Goal: Information Seeking & Learning: Learn about a topic

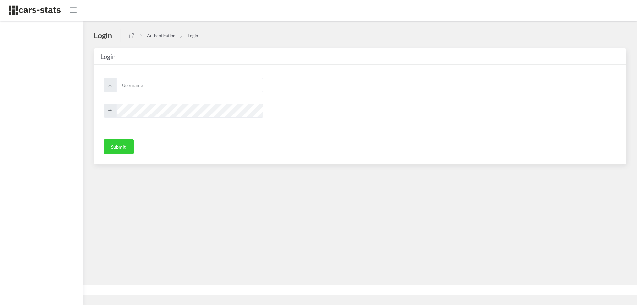
scroll to position [5, 5]
type input "skoda"
click at [121, 150] on button "Submit" at bounding box center [118, 146] width 30 height 15
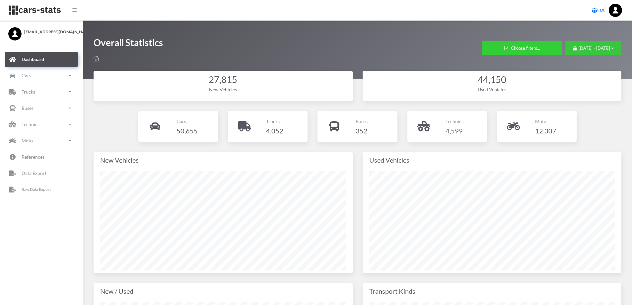
click at [608, 49] on span "June 23, 2025 - August 15, 2025" at bounding box center [594, 47] width 32 height 5
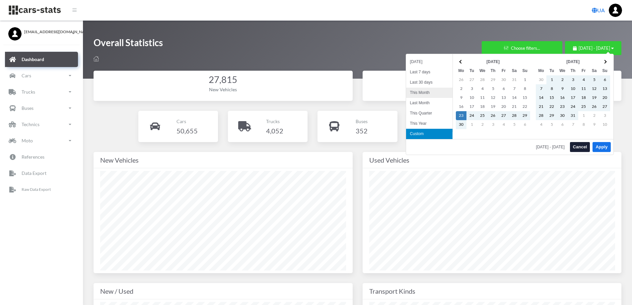
click at [430, 90] on li "This Month" at bounding box center [429, 93] width 46 height 10
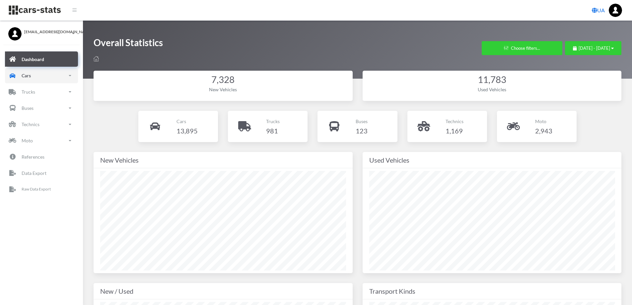
click at [26, 78] on p "Cars" at bounding box center [26, 75] width 9 height 8
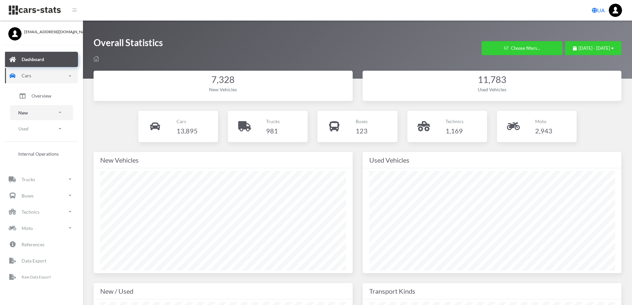
click at [32, 113] on link "New" at bounding box center [41, 112] width 63 height 15
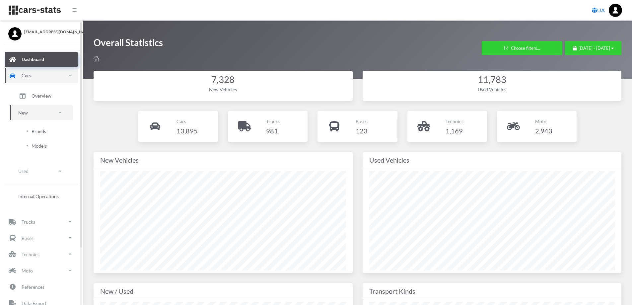
click at [34, 132] on span "Brands" at bounding box center [39, 131] width 15 height 7
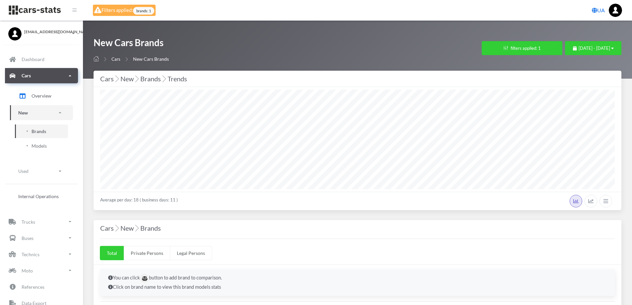
select select "25"
click at [487, 48] on button "filters applied: 1" at bounding box center [522, 48] width 81 height 14
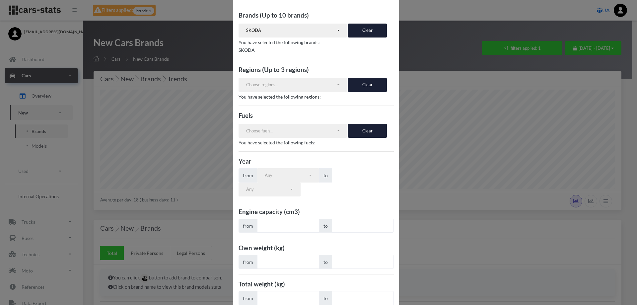
scroll to position [48, 0]
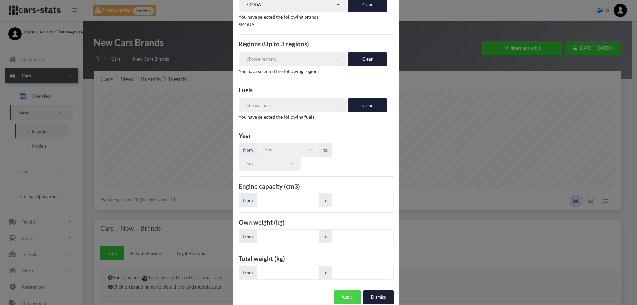
click at [342, 290] on button "Apply" at bounding box center [347, 297] width 27 height 14
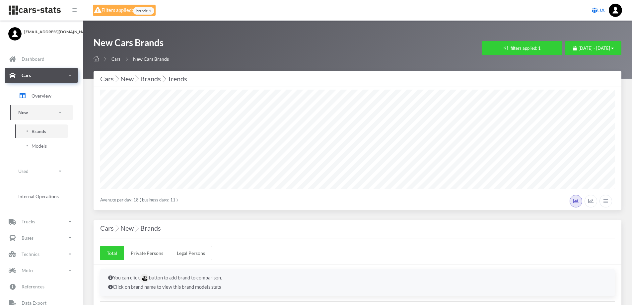
select select "25"
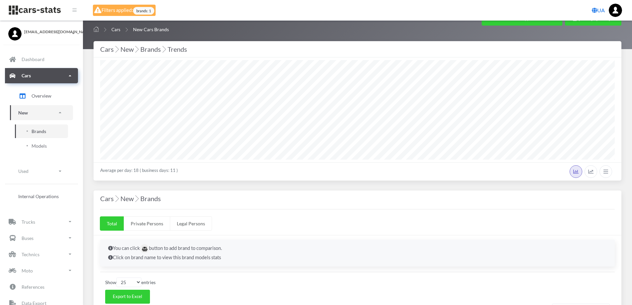
scroll to position [33, 0]
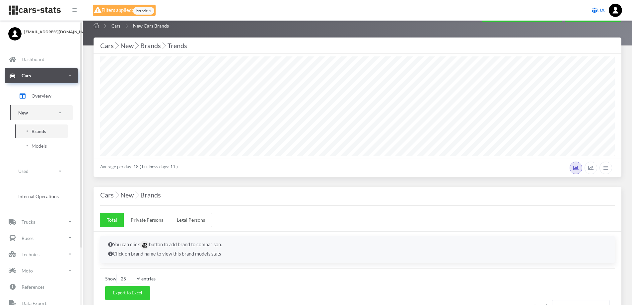
click at [43, 112] on link "New" at bounding box center [41, 112] width 63 height 15
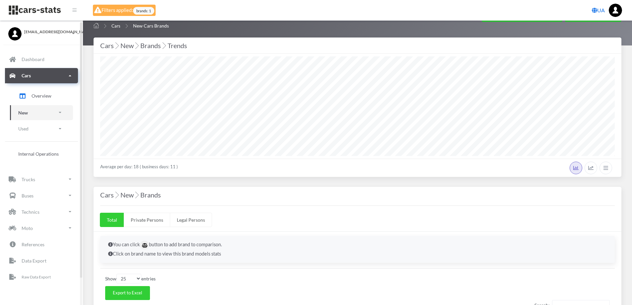
click at [43, 112] on link "New" at bounding box center [41, 112] width 63 height 15
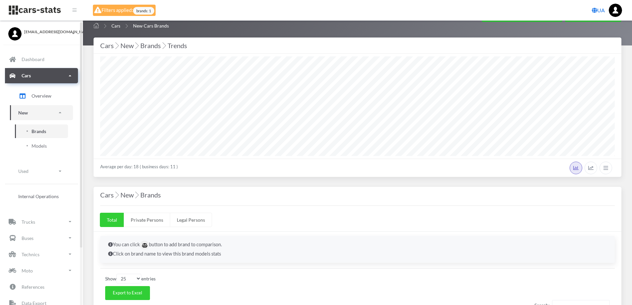
click at [38, 128] on span "Brands" at bounding box center [39, 131] width 15 height 7
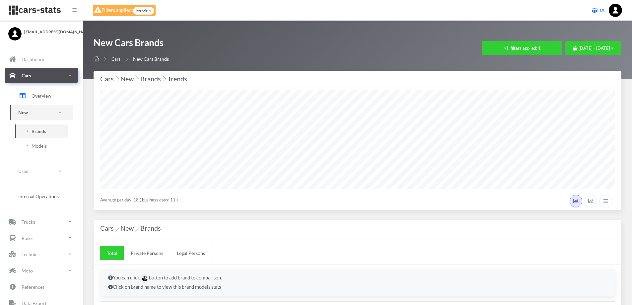
select select "25"
click at [496, 51] on button "filters applied: 1" at bounding box center [522, 48] width 81 height 14
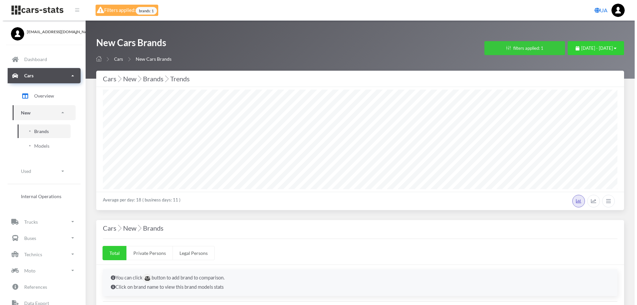
scroll to position [99, 514]
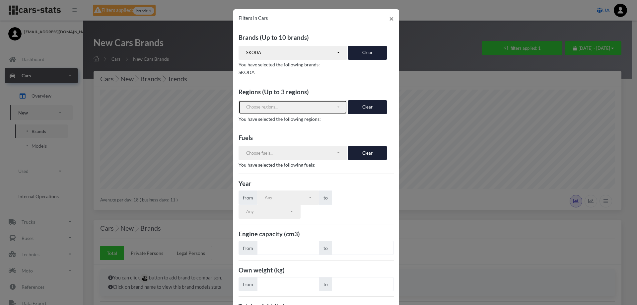
click at [335, 105] on button "Choose regions..." at bounding box center [292, 107] width 109 height 14
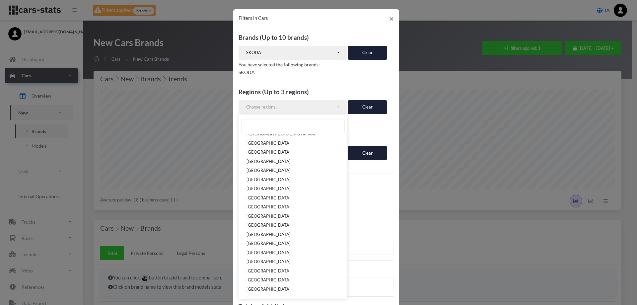
scroll to position [0, 0]
click at [288, 71] on p "SKODA" at bounding box center [315, 72] width 155 height 8
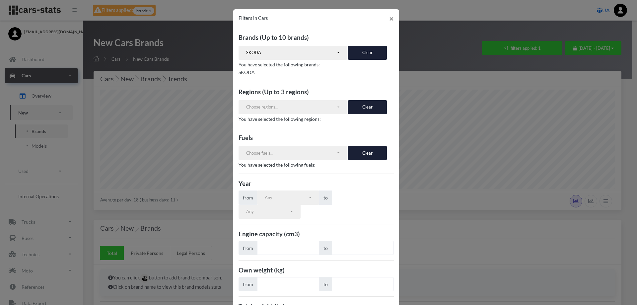
click at [249, 70] on p "SKODA" at bounding box center [315, 72] width 155 height 8
drag, startPoint x: 250, startPoint y: 72, endPoint x: 217, endPoint y: 72, distance: 33.8
click at [217, 72] on div "Filters in Cars × Brands (Up to 10 brands) VOLKSWAGEN RENAULT SKODA FORD TOYOTA…" at bounding box center [318, 152] width 637 height 305
click at [335, 51] on button "SKODA" at bounding box center [292, 53] width 109 height 14
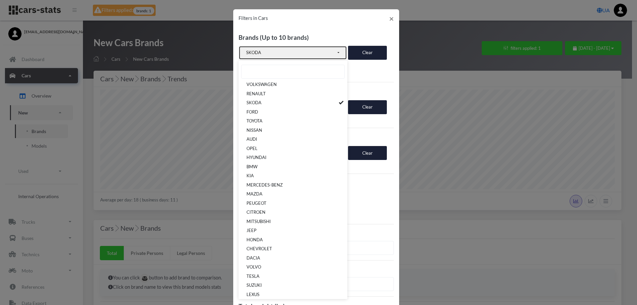
click at [335, 51] on button "SKODA" at bounding box center [292, 53] width 109 height 14
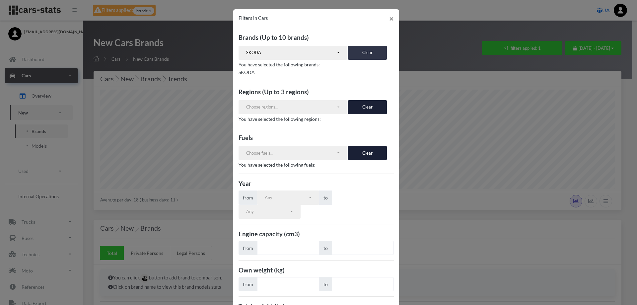
click at [360, 48] on button "Clear" at bounding box center [367, 53] width 39 height 14
select select
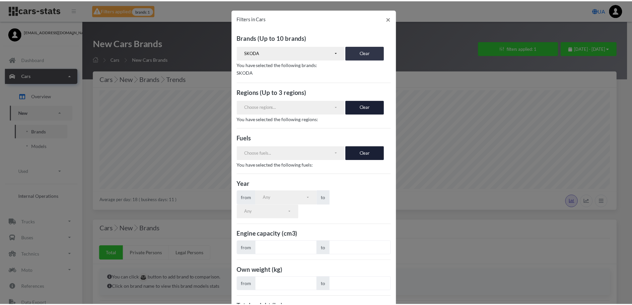
scroll to position [2, 0]
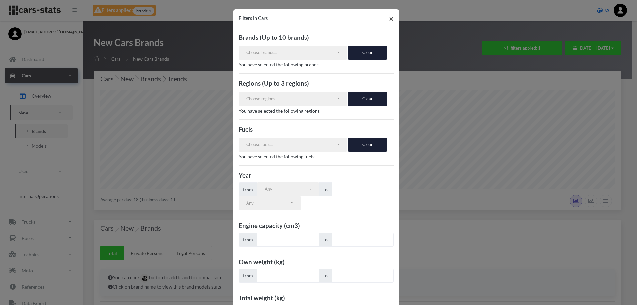
click at [389, 18] on span "×" at bounding box center [391, 19] width 5 height 10
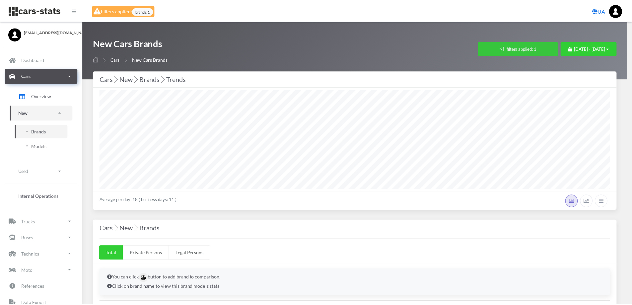
scroll to position [331551, 331405]
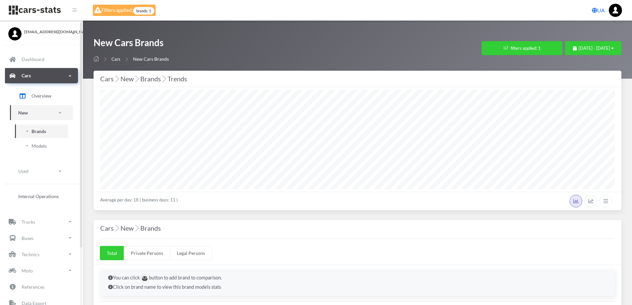
click at [32, 129] on span "Brands" at bounding box center [39, 131] width 15 height 7
select select "SKODA"
select select
select select "25"
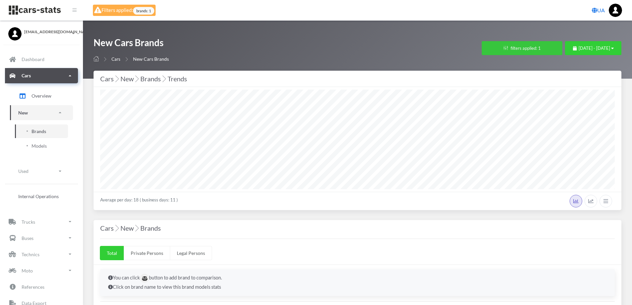
click at [498, 50] on button "filters applied: 1" at bounding box center [522, 48] width 81 height 14
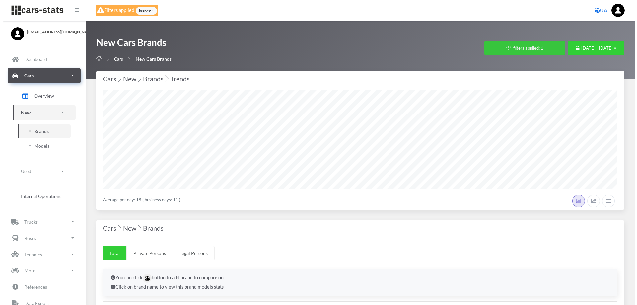
scroll to position [99, 514]
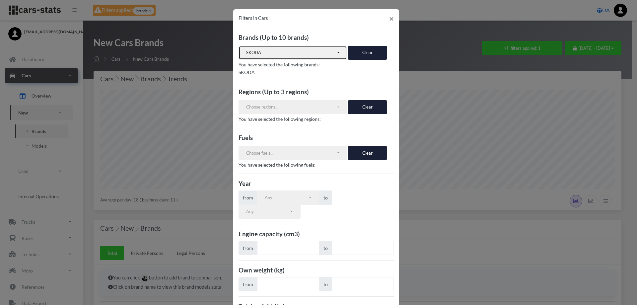
click at [336, 53] on button "SKODA" at bounding box center [292, 53] width 109 height 14
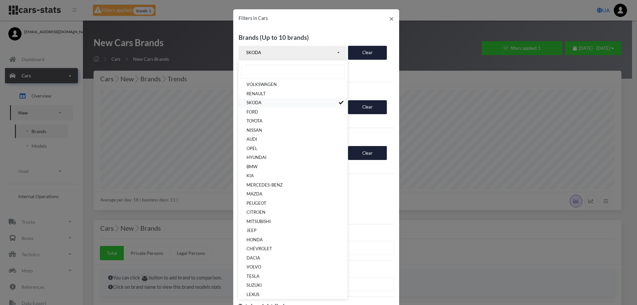
click at [261, 103] on link "SKODA" at bounding box center [292, 102] width 109 height 9
select select
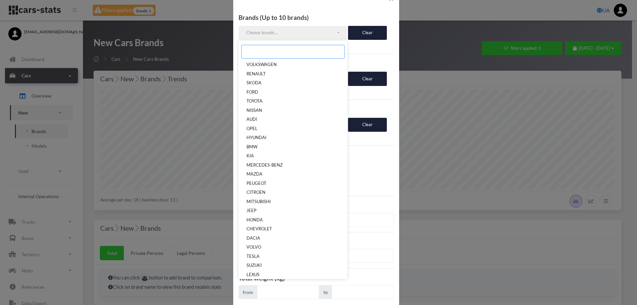
scroll to position [39, 0]
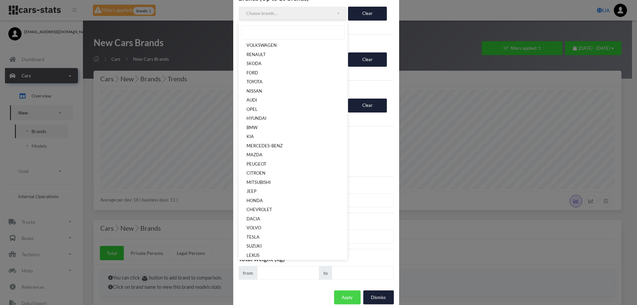
click at [340, 290] on button "Apply" at bounding box center [347, 297] width 27 height 14
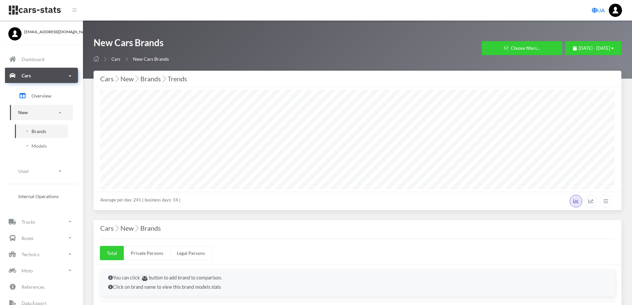
select select "25"
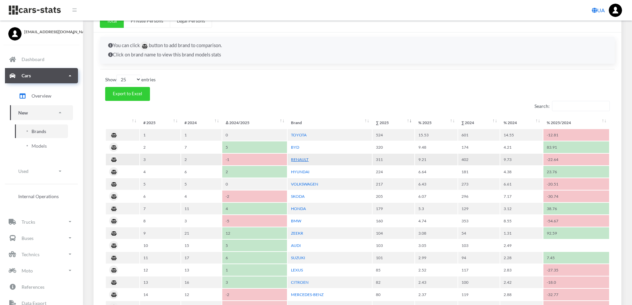
click at [303, 160] on link "RENAULT" at bounding box center [300, 159] width 18 height 5
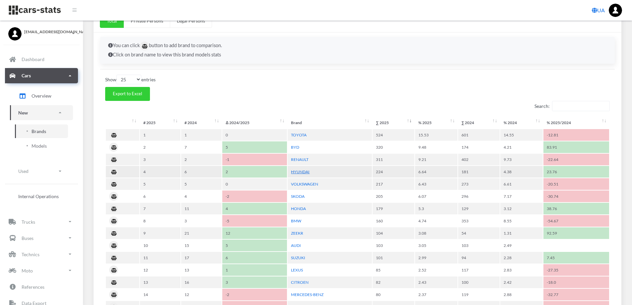
click at [304, 171] on link "HYUNDAI" at bounding box center [300, 171] width 19 height 5
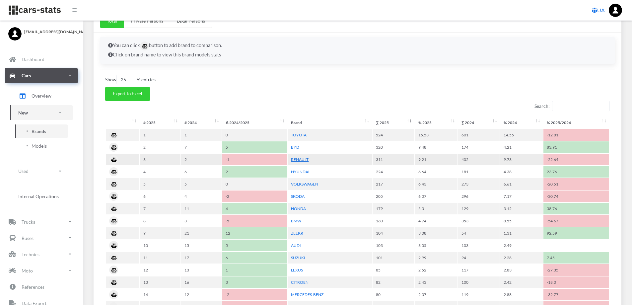
click at [296, 158] on link "RENAULT" at bounding box center [300, 159] width 18 height 5
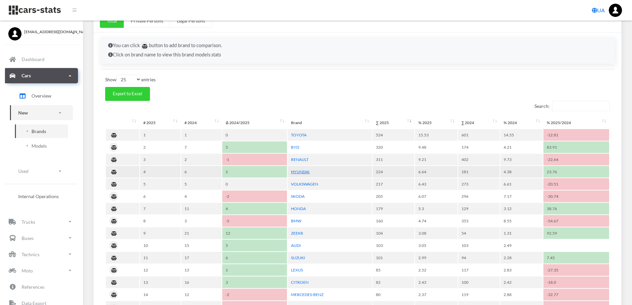
click at [298, 172] on link "HYUNDAI" at bounding box center [300, 171] width 19 height 5
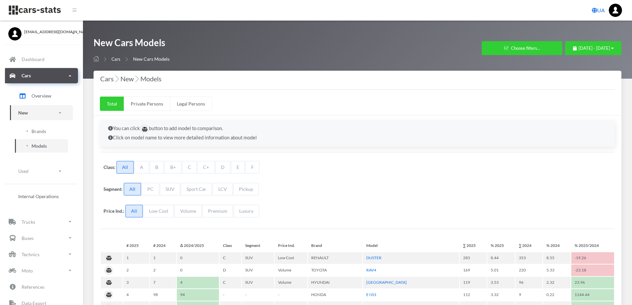
select select "25"
select select "RENAULT"
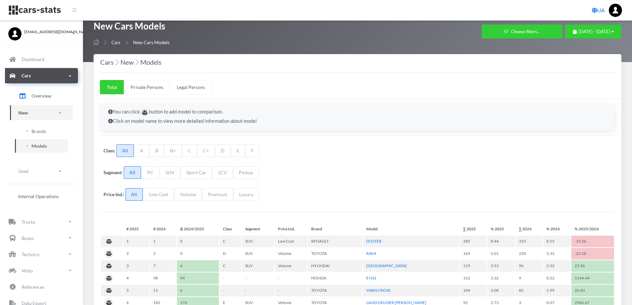
select select "25"
select select "HYUNDAI"
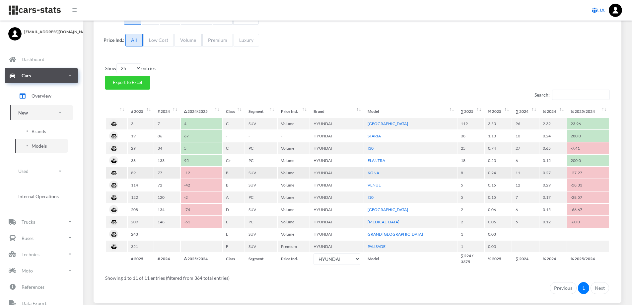
scroll to position [164, 0]
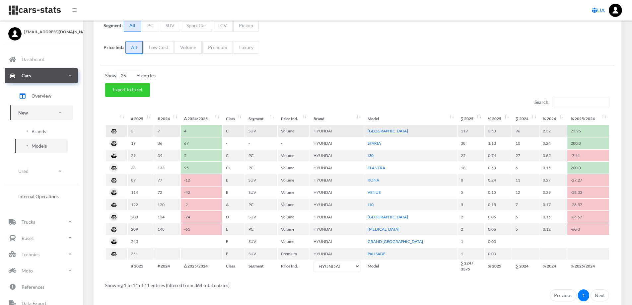
click at [371, 131] on link "[GEOGRAPHIC_DATA]" at bounding box center [387, 130] width 40 height 5
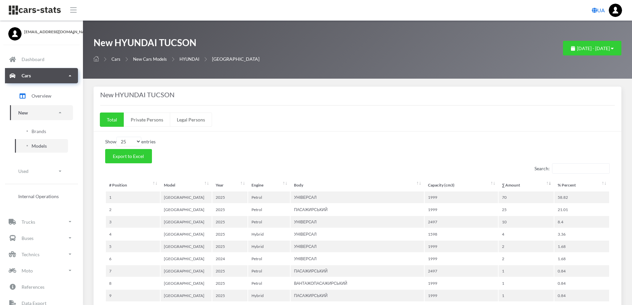
select select "25"
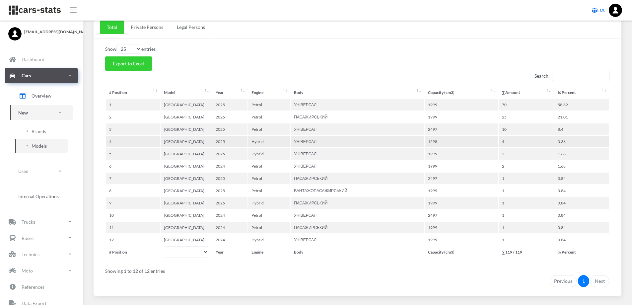
scroll to position [99, 0]
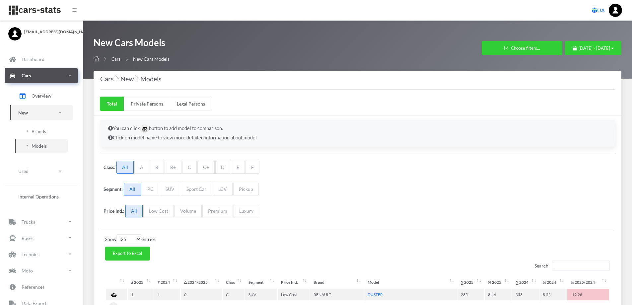
select select "25"
select select "RENAULT"
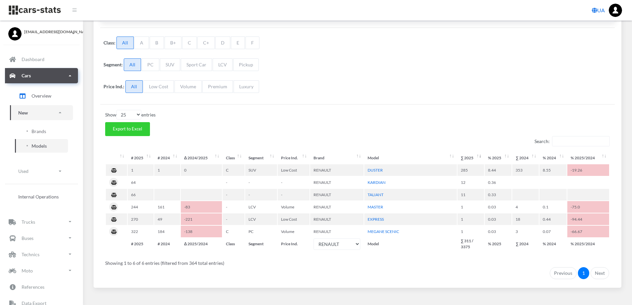
scroll to position [135, 0]
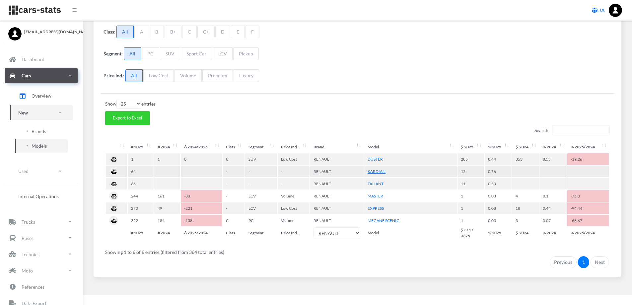
click at [372, 172] on link "KARDIAN" at bounding box center [376, 171] width 18 height 5
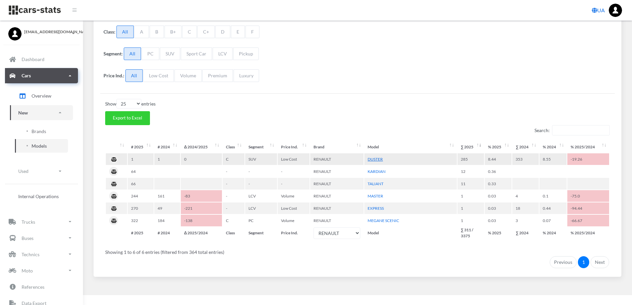
click at [369, 158] on link "DUSTER" at bounding box center [374, 159] width 15 height 5
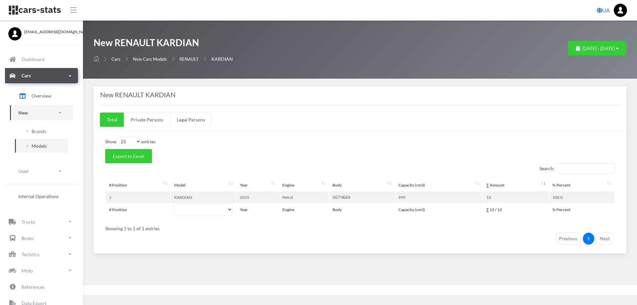
select select "25"
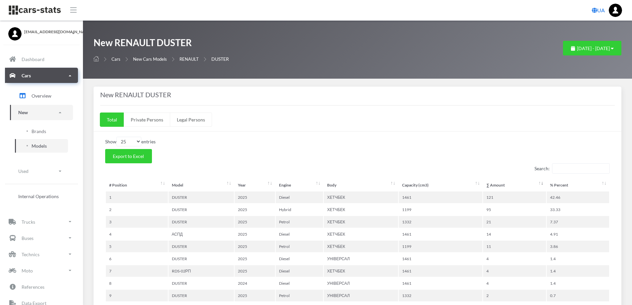
select select "25"
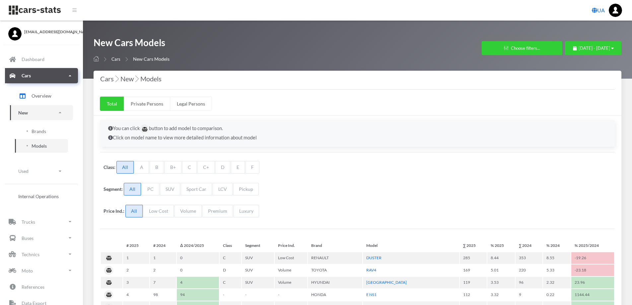
select select "25"
select select "HYUNDAI"
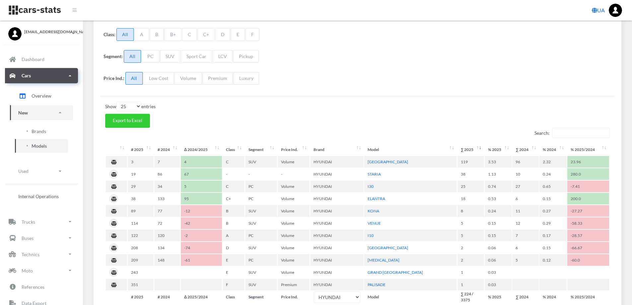
scroll to position [5, 5]
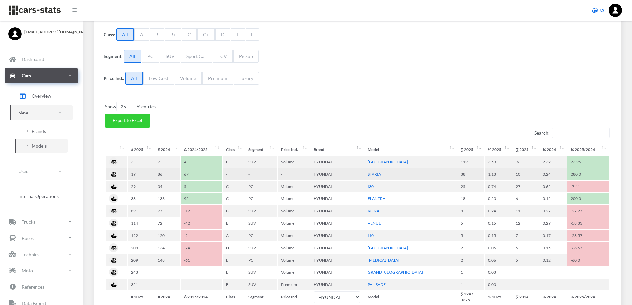
click at [376, 174] on link "STARIA" at bounding box center [373, 173] width 13 height 5
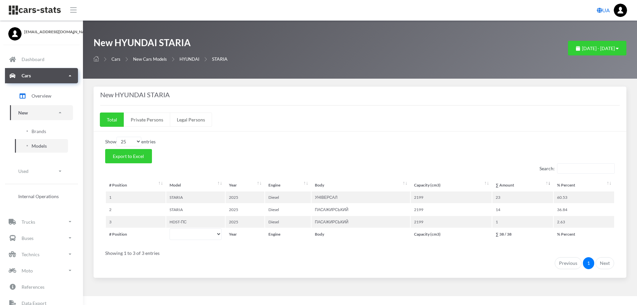
select select "25"
